Goal: Task Accomplishment & Management: Use online tool/utility

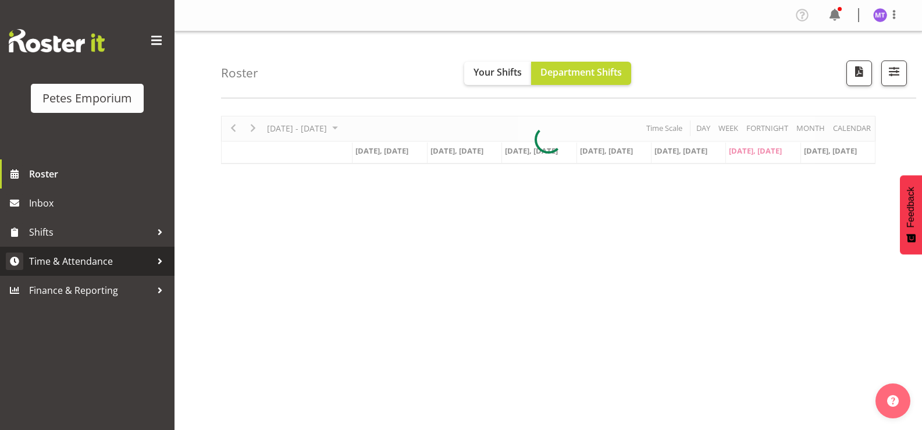
click at [108, 259] on span "Time & Attendance" at bounding box center [90, 261] width 122 height 17
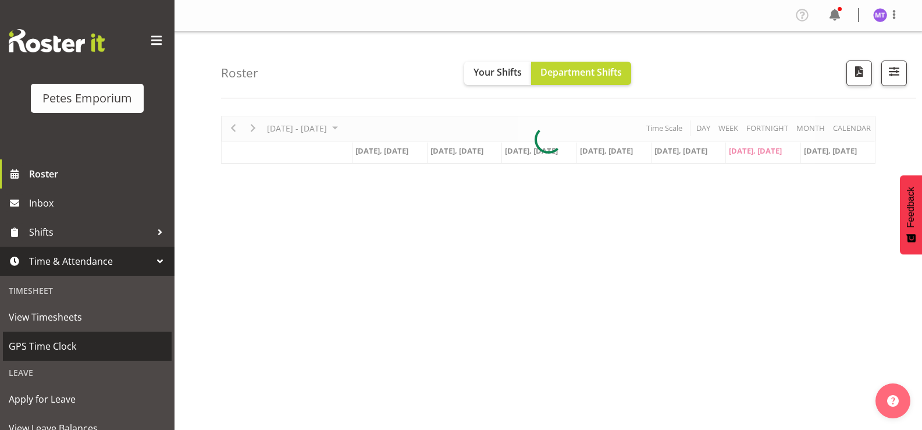
click at [82, 344] on span "GPS Time Clock" at bounding box center [87, 345] width 157 height 17
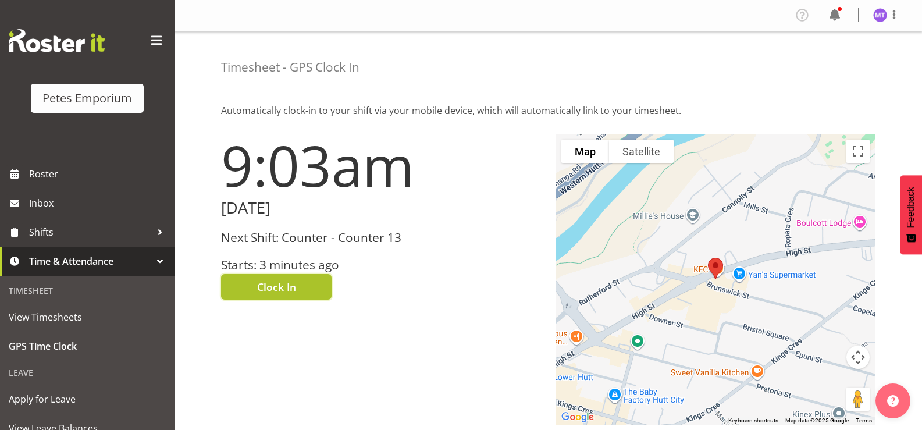
click at [285, 283] on span "Clock In" at bounding box center [276, 286] width 39 height 15
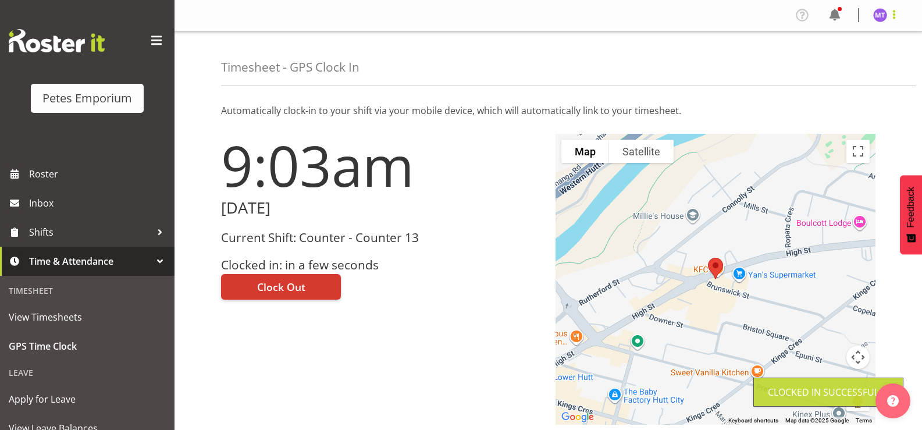
click at [896, 19] on span at bounding box center [894, 15] width 14 height 14
click at [875, 55] on link "Log Out" at bounding box center [846, 61] width 112 height 21
